Goal: Find specific page/section: Find specific page/section

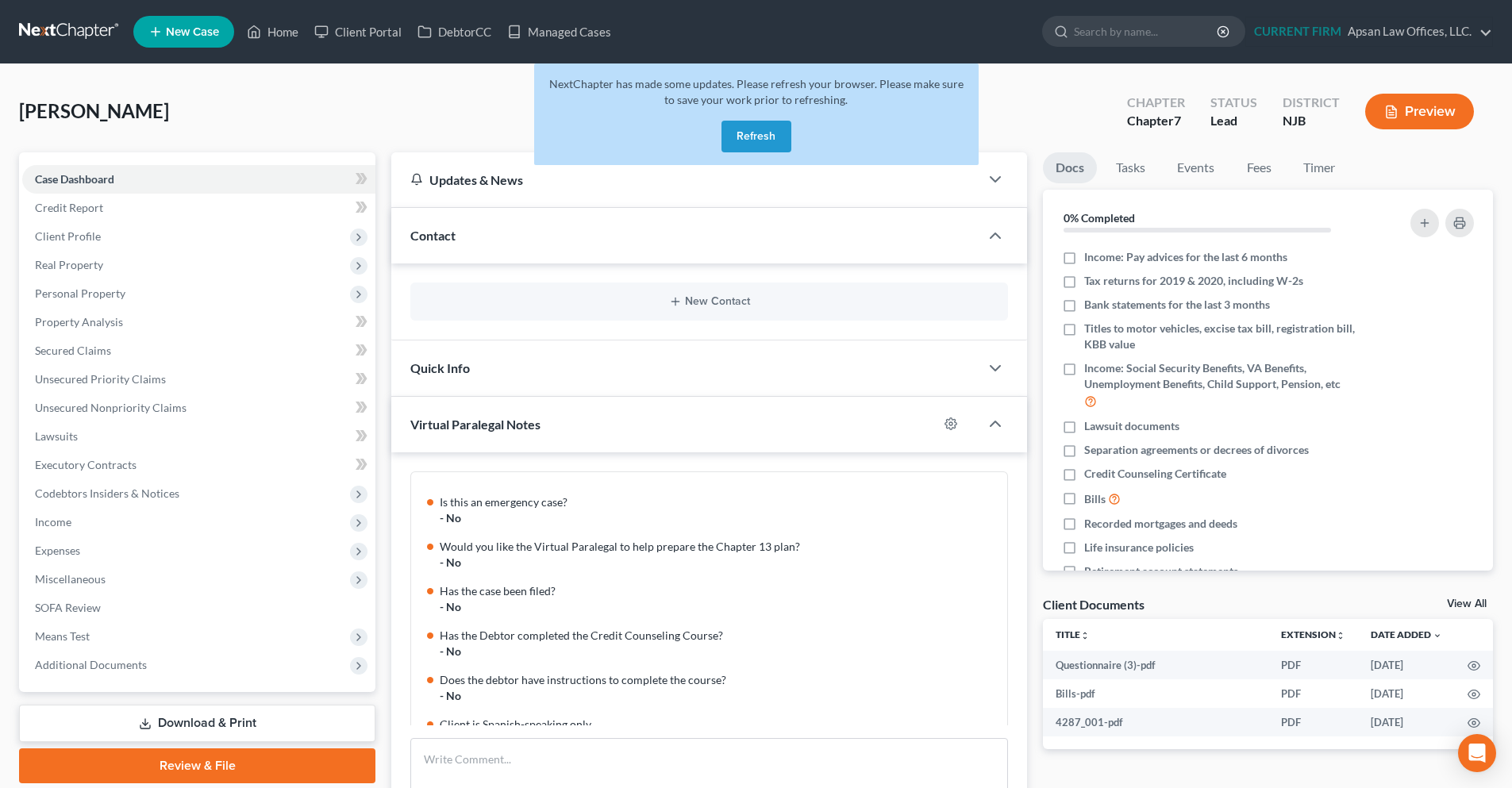
scroll to position [358, 0]
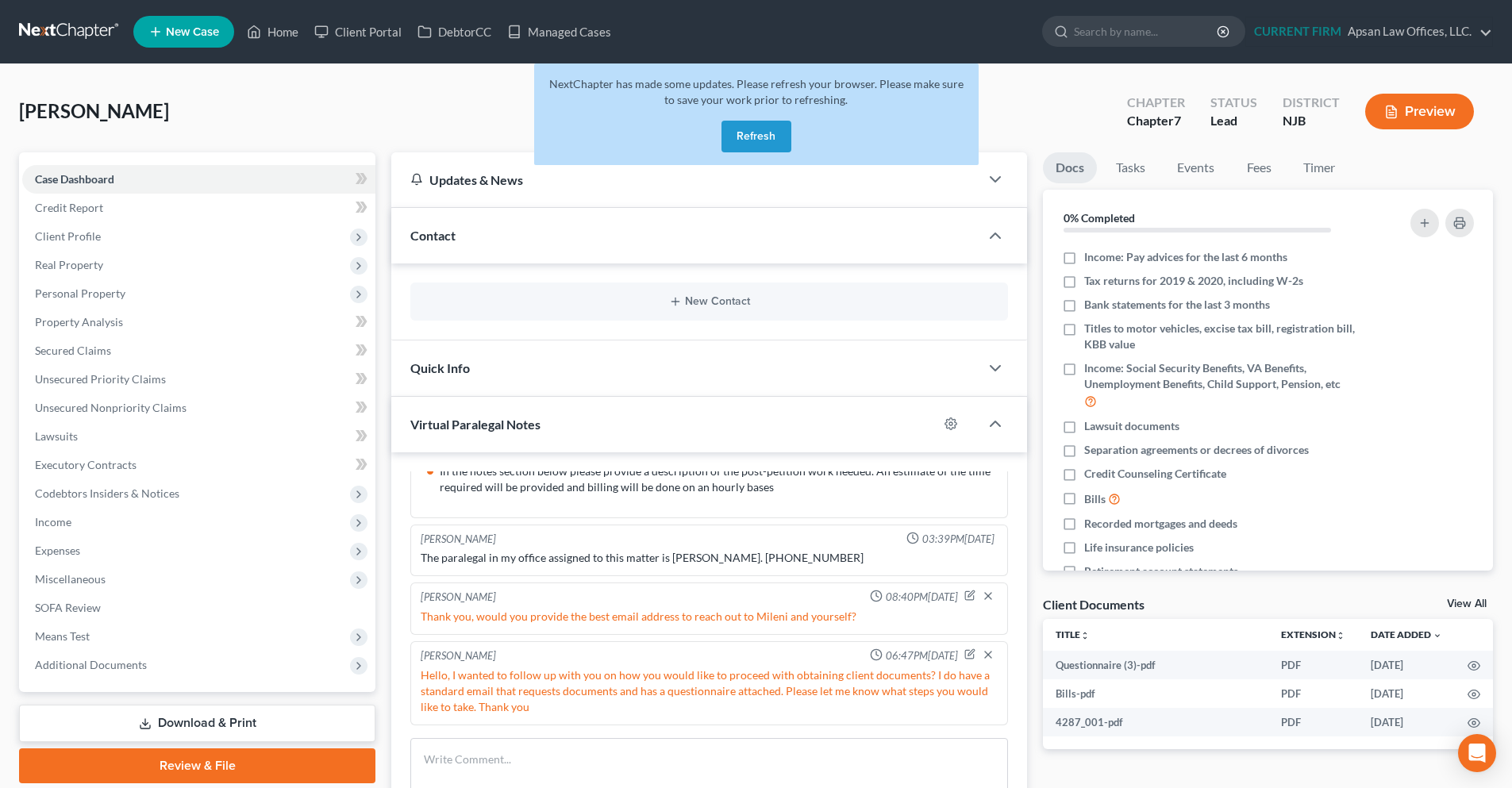
click at [748, 134] on button "Refresh" at bounding box center [756, 136] width 70 height 32
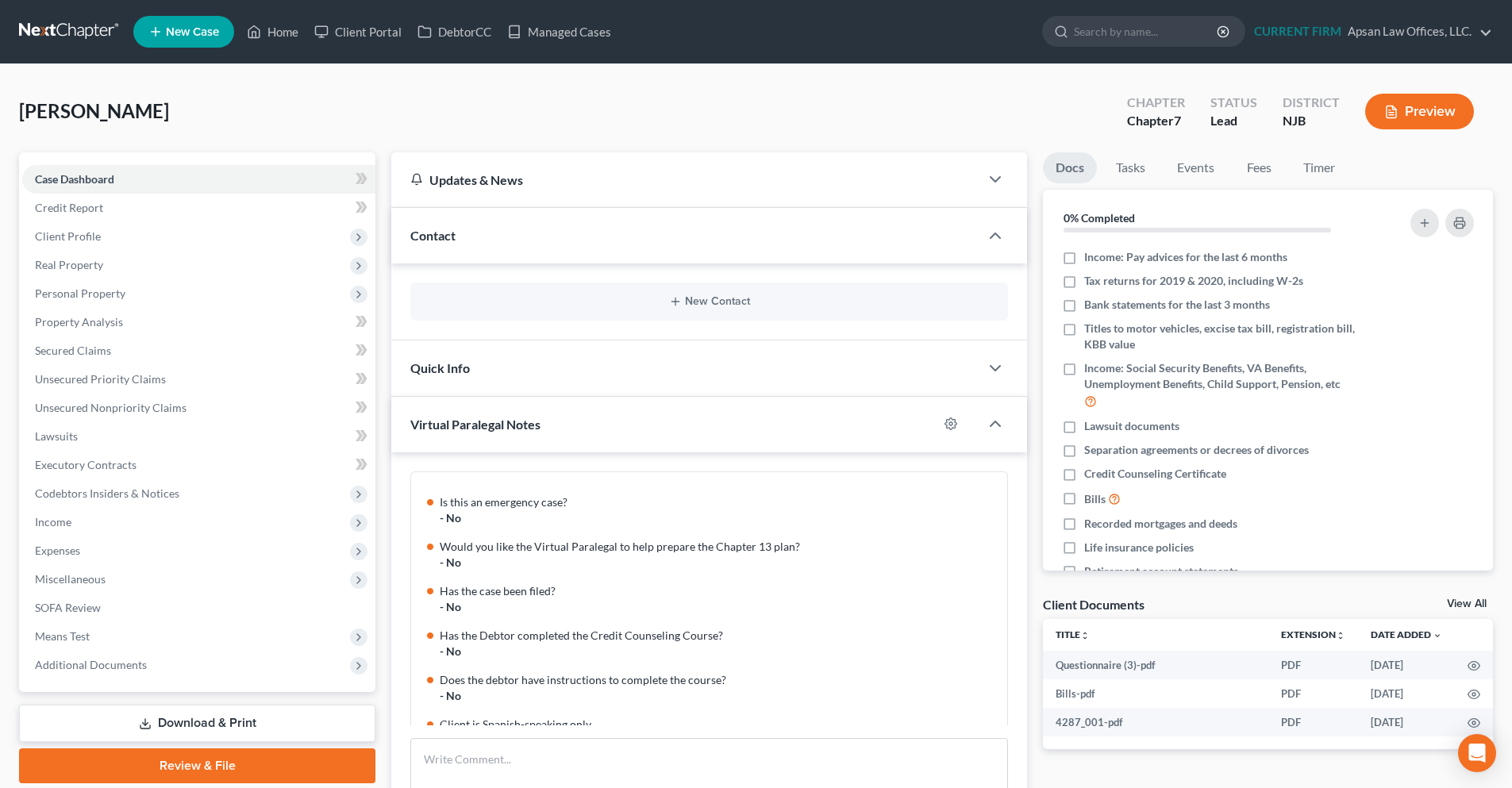
scroll to position [358, 0]
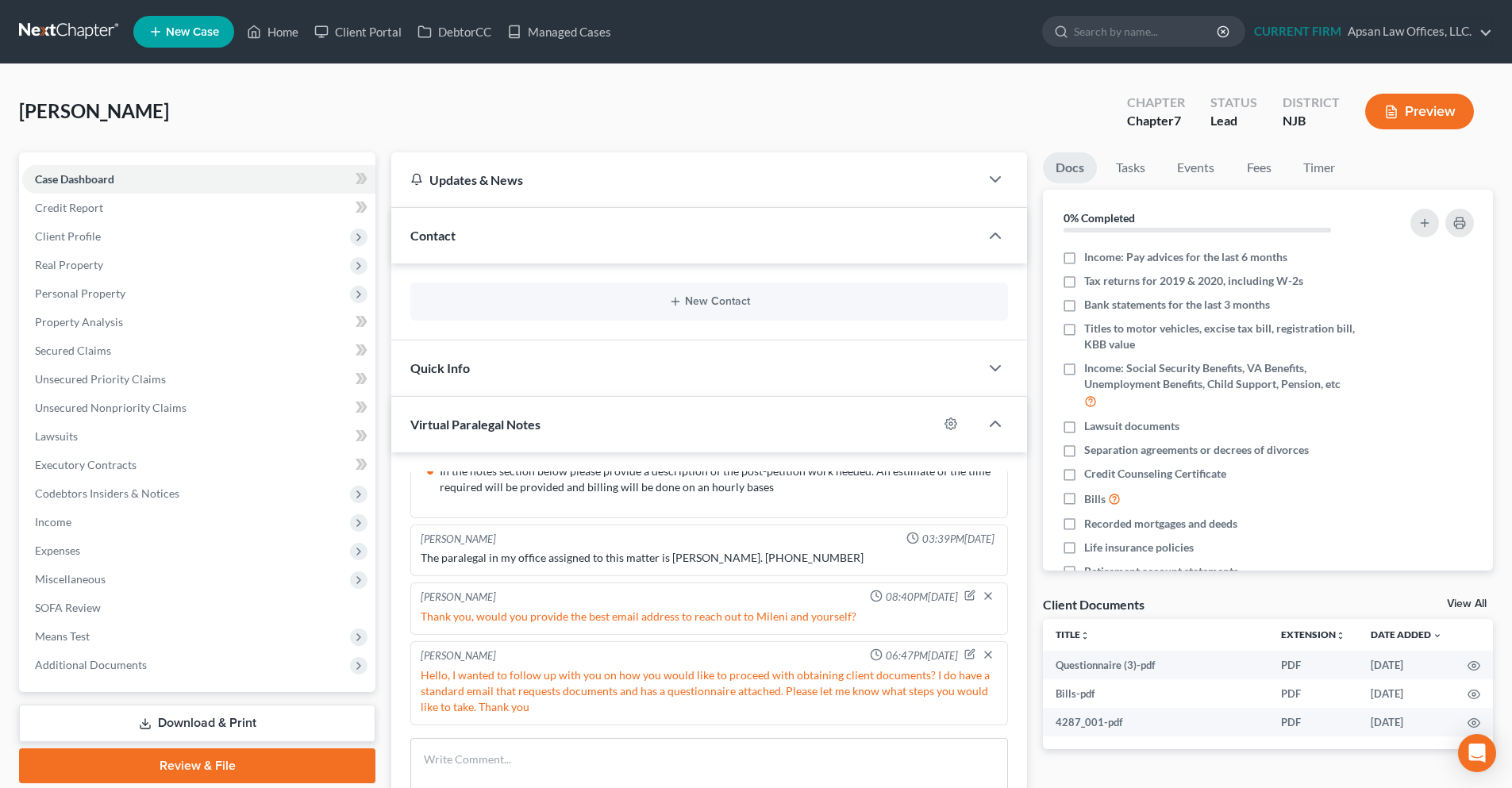
click at [80, 33] on link at bounding box center [69, 31] width 102 height 29
